Goal: Check status: Check status

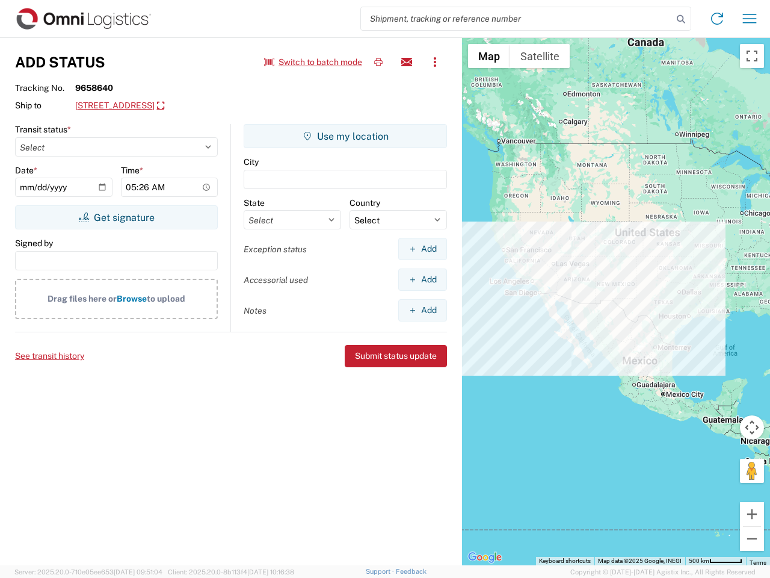
click at [517, 19] on input "search" at bounding box center [517, 18] width 312 height 23
click at [681, 19] on icon at bounding box center [681, 19] width 17 height 17
click at [717, 19] on icon at bounding box center [717, 18] width 19 height 19
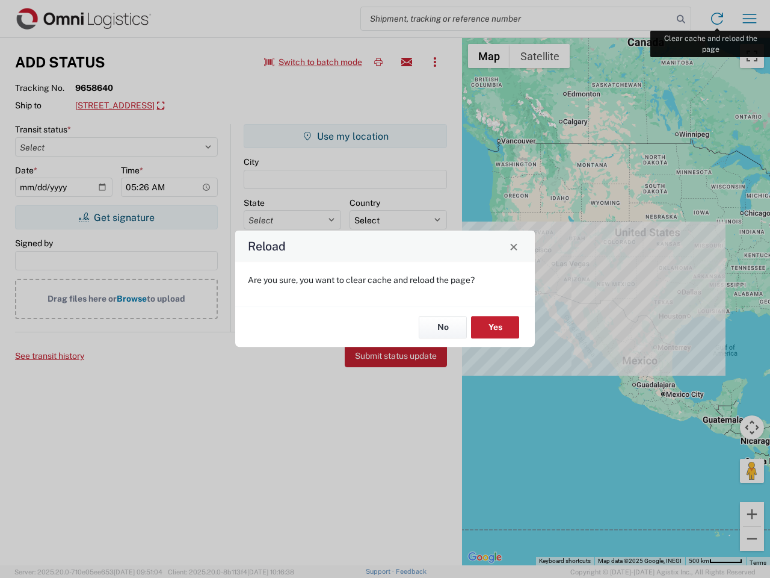
click at [750, 19] on div "Reload Are you sure, you want to clear cache and reload the page? No Yes" at bounding box center [385, 289] width 770 height 578
click at [314, 62] on div "Reload Are you sure, you want to clear cache and reload the page? No Yes" at bounding box center [385, 289] width 770 height 578
click at [379, 62] on div "Reload Are you sure, you want to clear cache and reload the page? No Yes" at bounding box center [385, 289] width 770 height 578
click at [407, 62] on div "Reload Are you sure, you want to clear cache and reload the page? No Yes" at bounding box center [385, 289] width 770 height 578
click at [435, 62] on div "Reload Are you sure, you want to clear cache and reload the page? No Yes" at bounding box center [385, 289] width 770 height 578
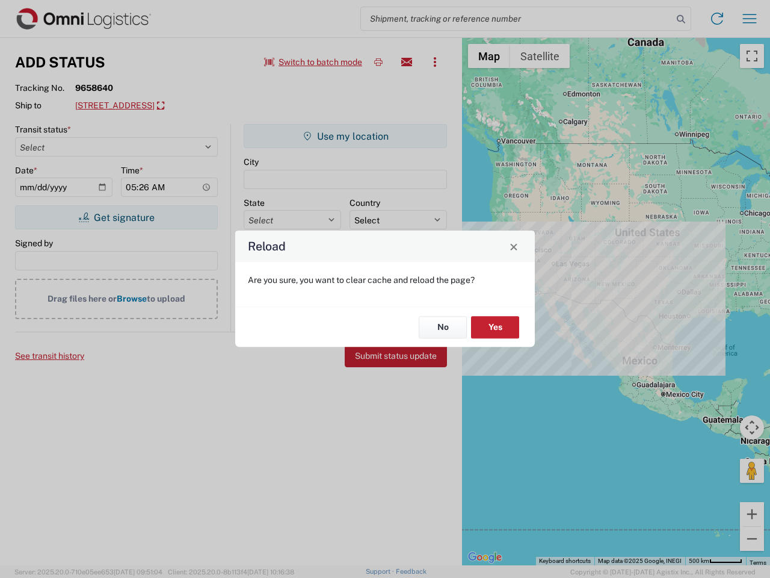
click at [172, 106] on div "Reload Are you sure, you want to clear cache and reload the page? No Yes" at bounding box center [385, 289] width 770 height 578
click at [116, 217] on div "Reload Are you sure, you want to clear cache and reload the page? No Yes" at bounding box center [385, 289] width 770 height 578
